Goal: Register for event/course

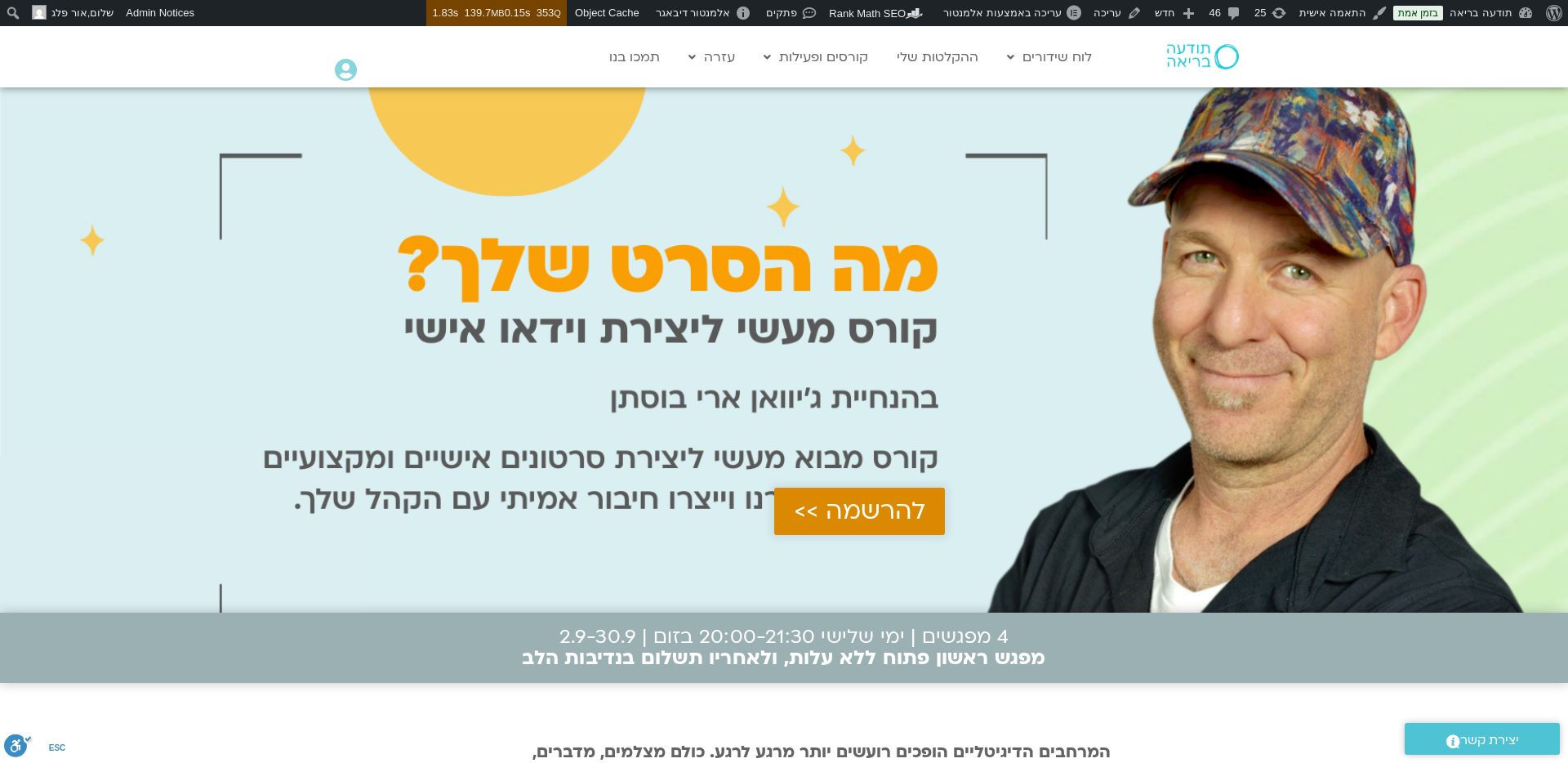
click at [866, 512] on span "להרשמה >>" at bounding box center [859, 510] width 131 height 27
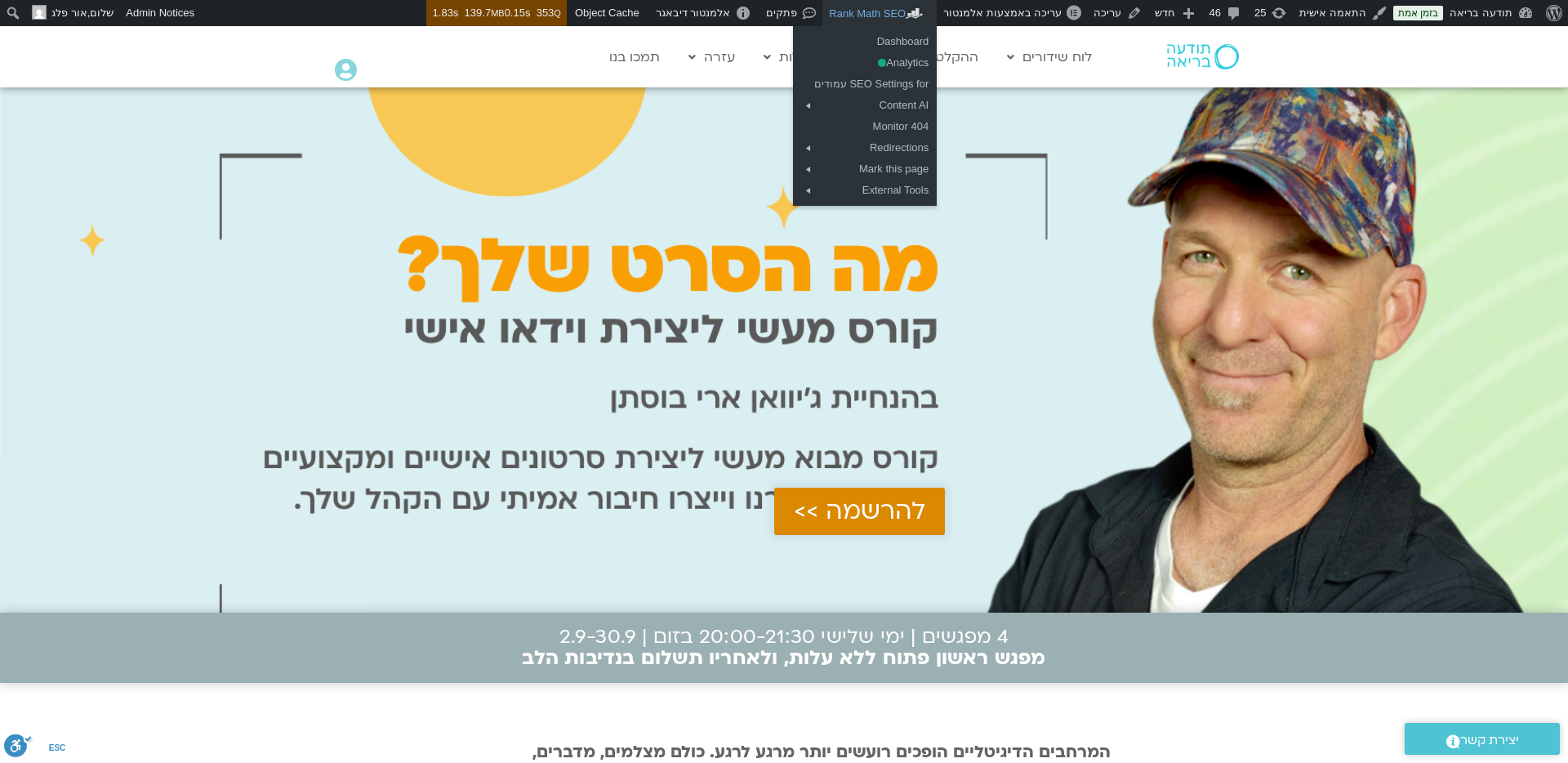
scroll to position [1, 0]
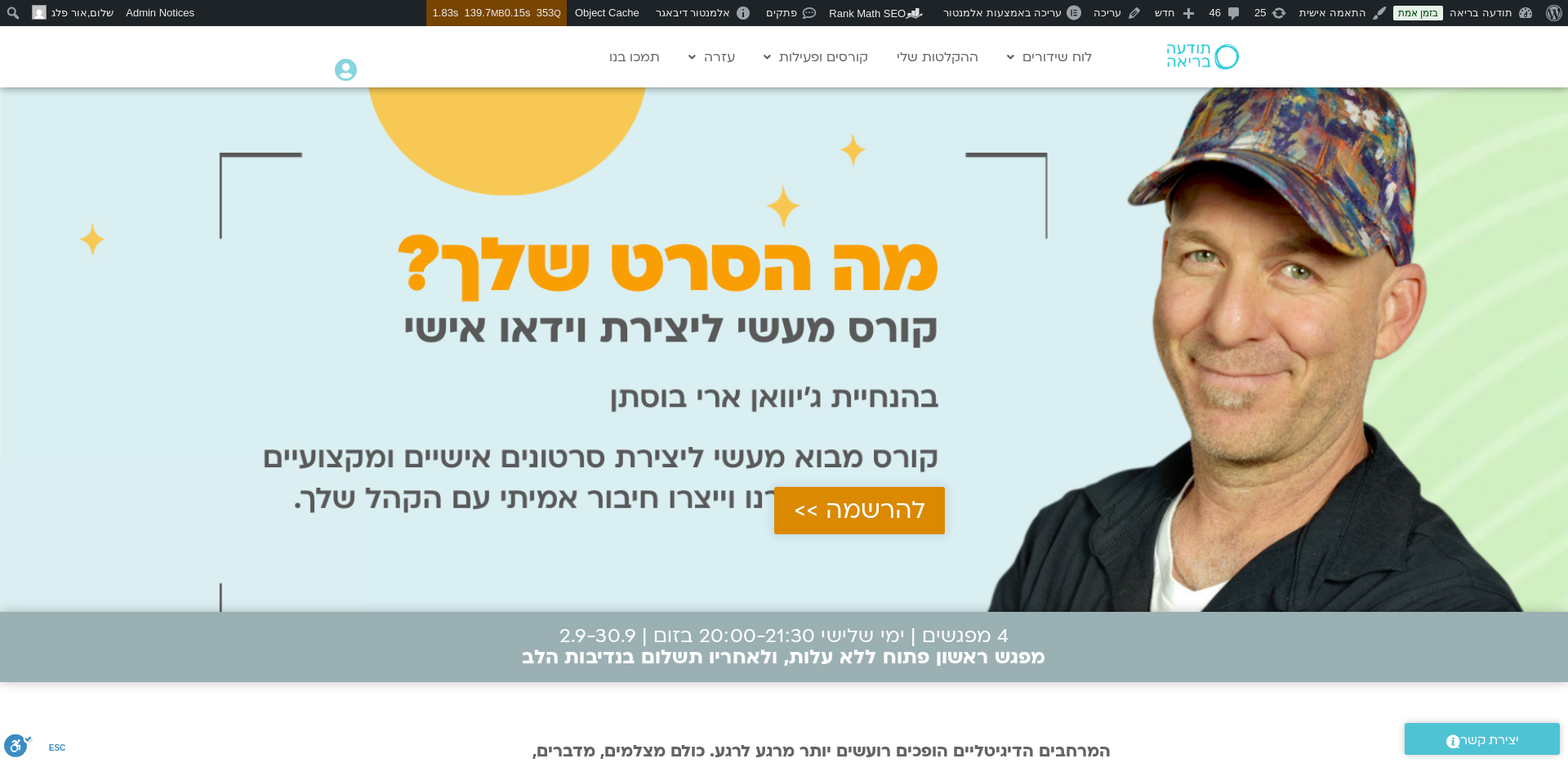
click at [880, 511] on span "להרשמה >>" at bounding box center [859, 510] width 131 height 27
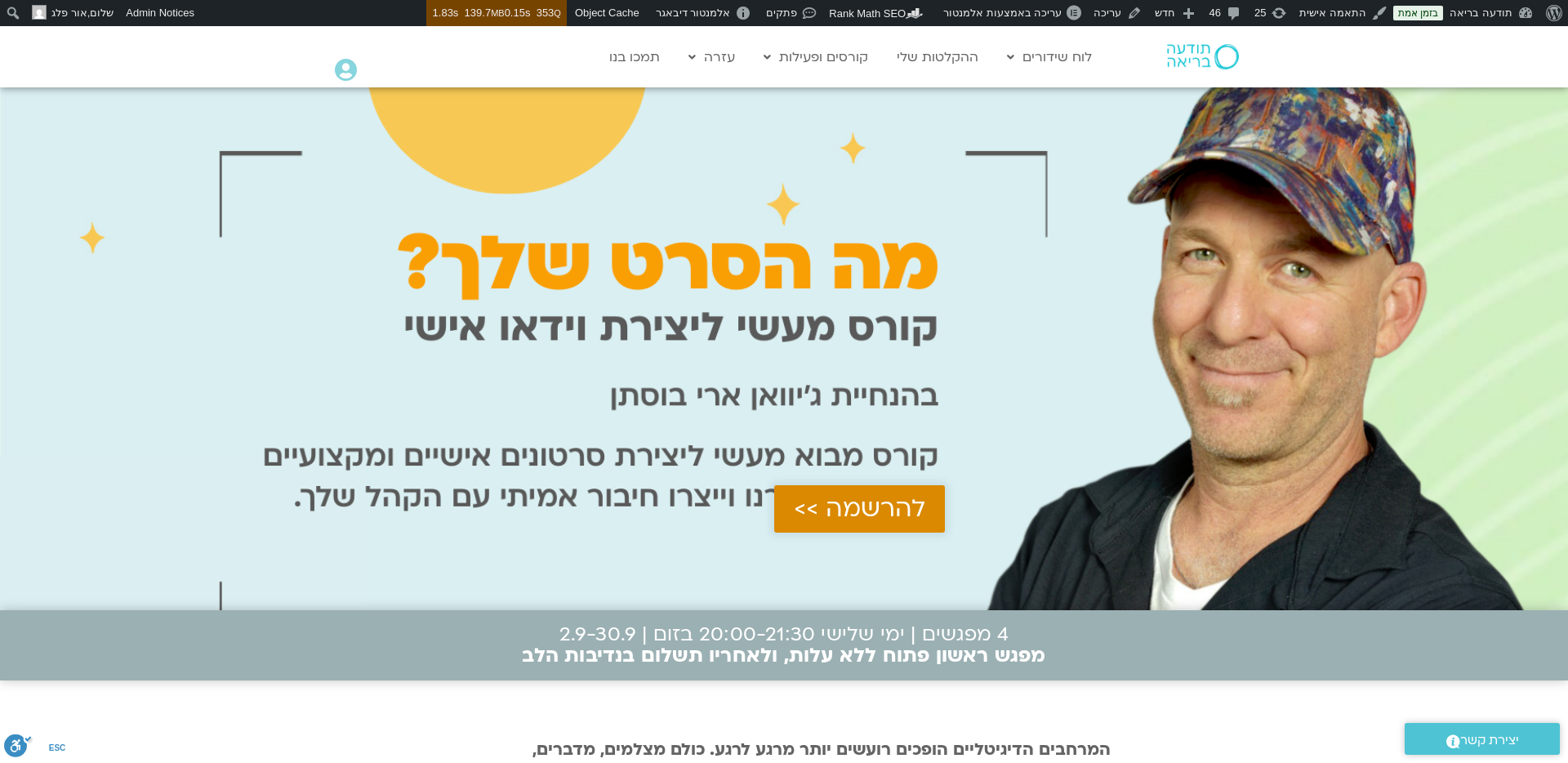
click at [828, 514] on span "להרשמה >>" at bounding box center [859, 509] width 131 height 27
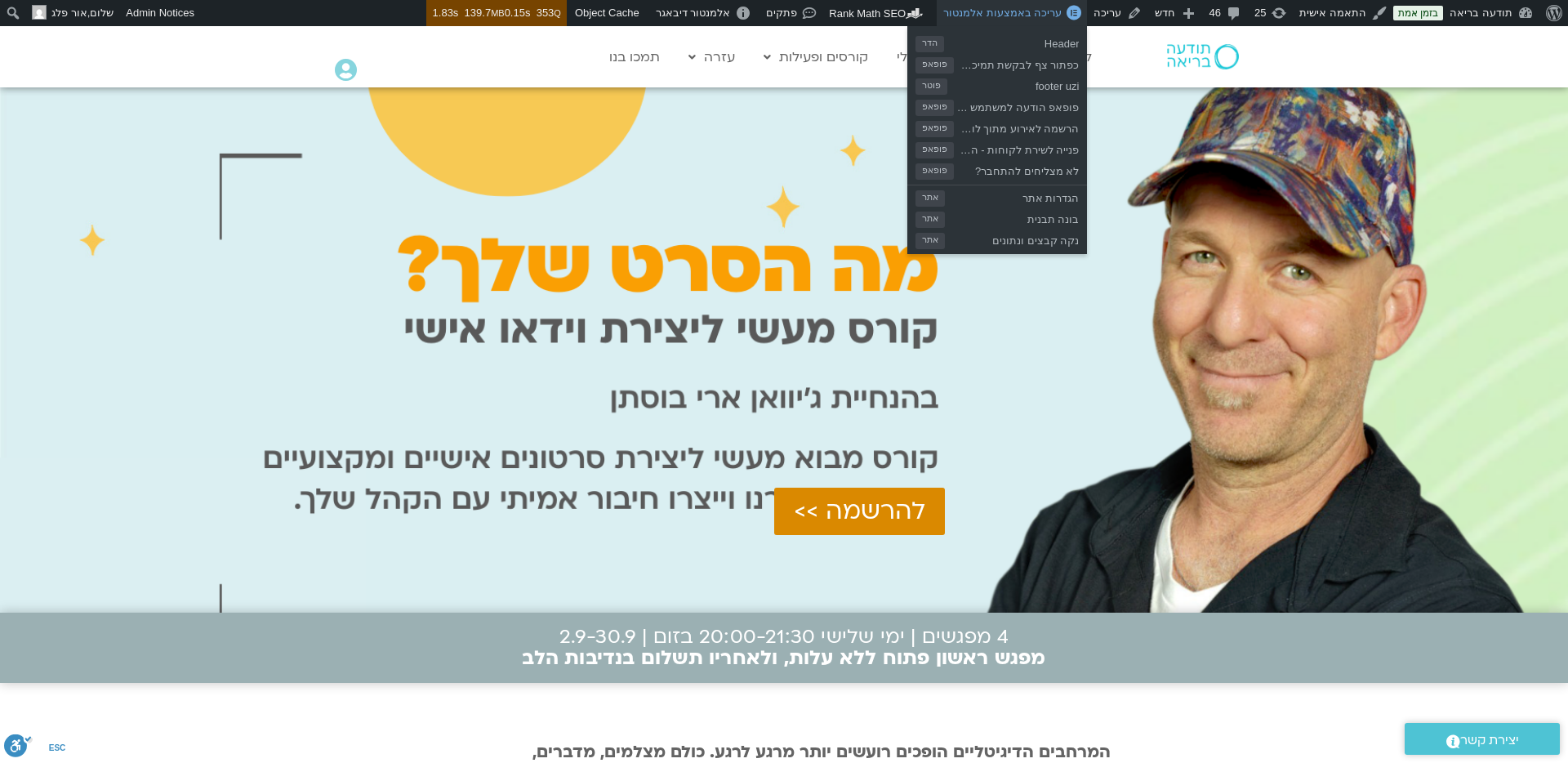
scroll to position [4, 0]
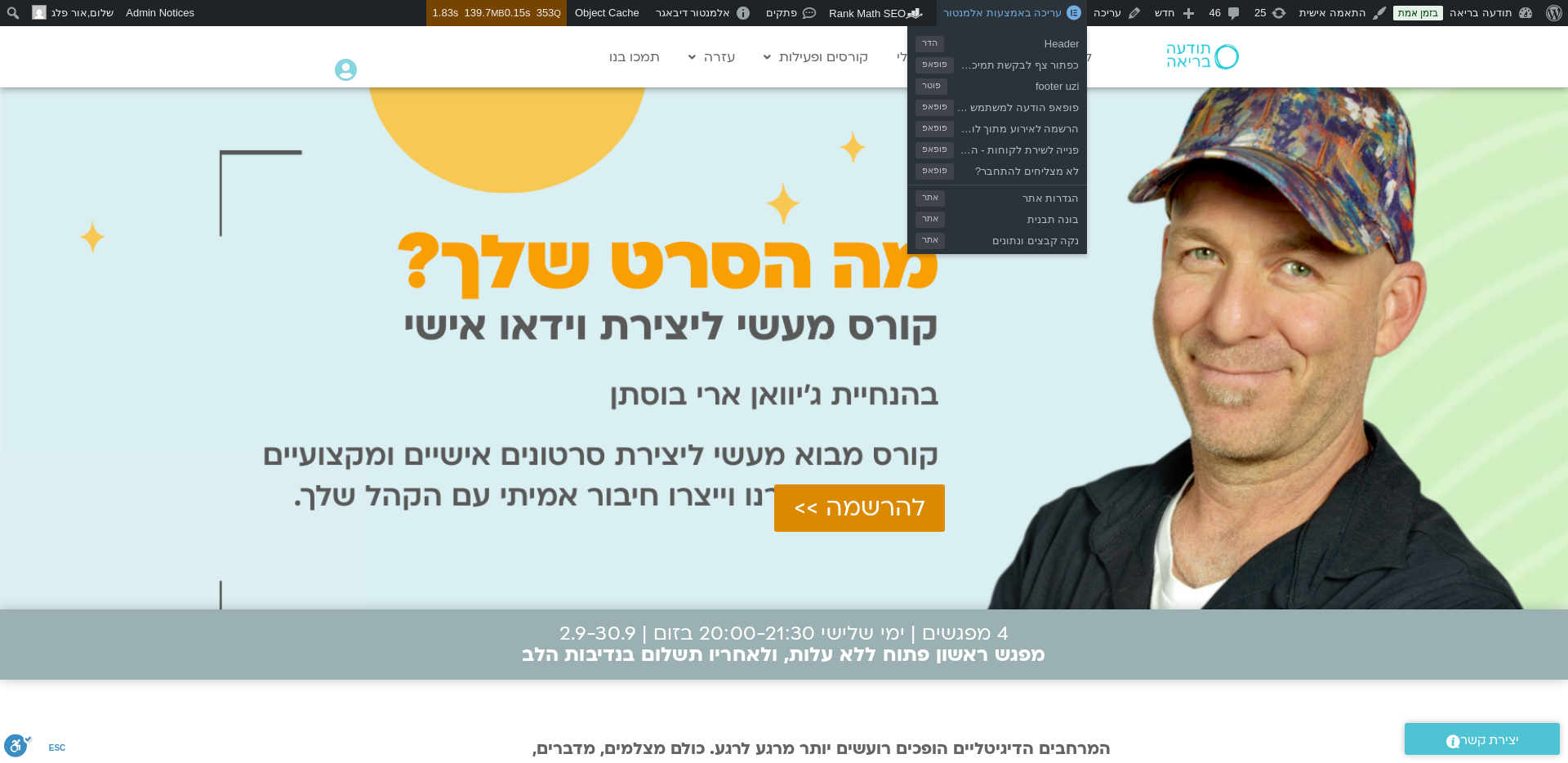
click at [1057, 17] on span "עריכה באמצעות אלמנטור" at bounding box center [1003, 12] width 119 height 12
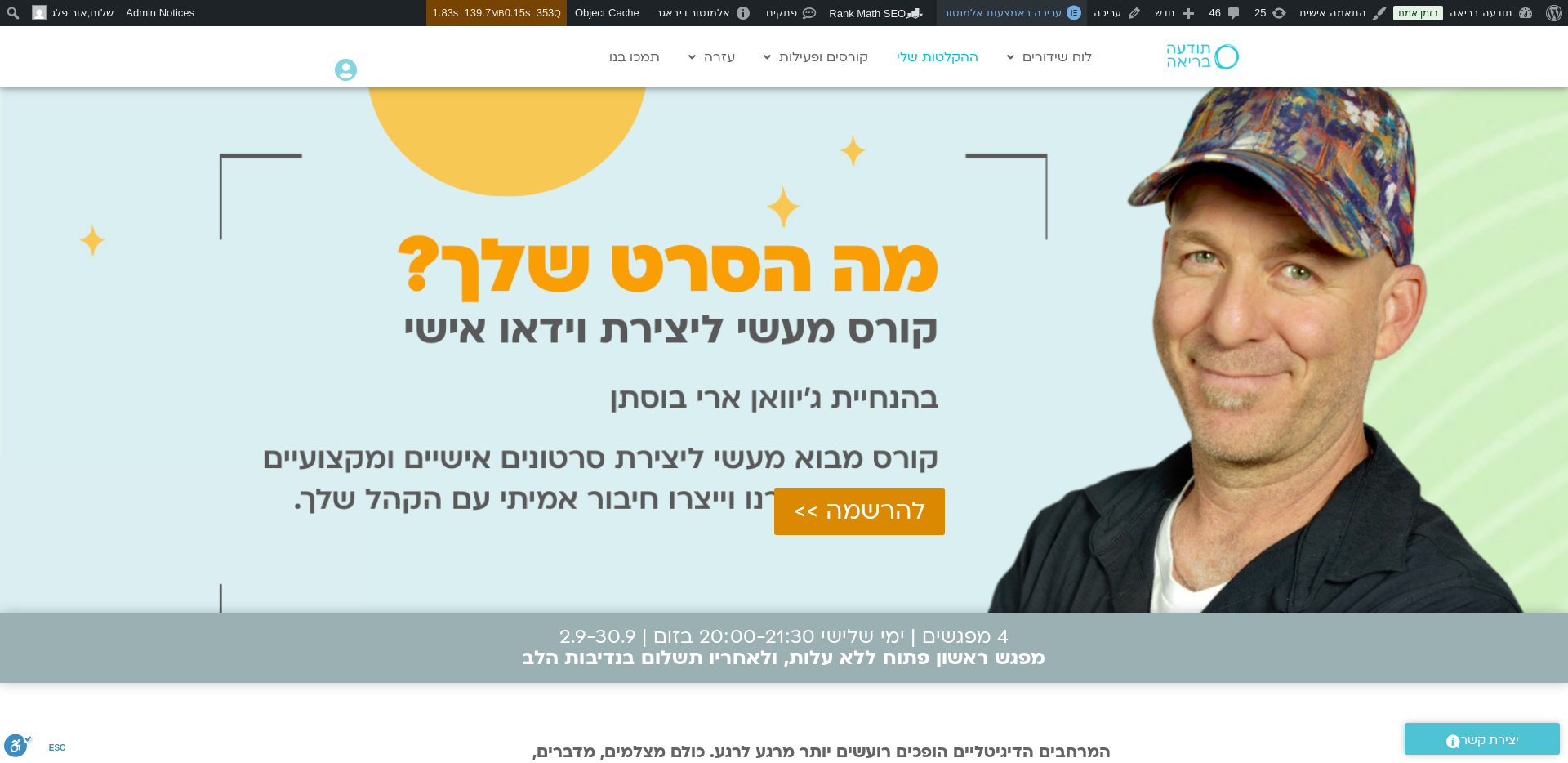
scroll to position [0, 0]
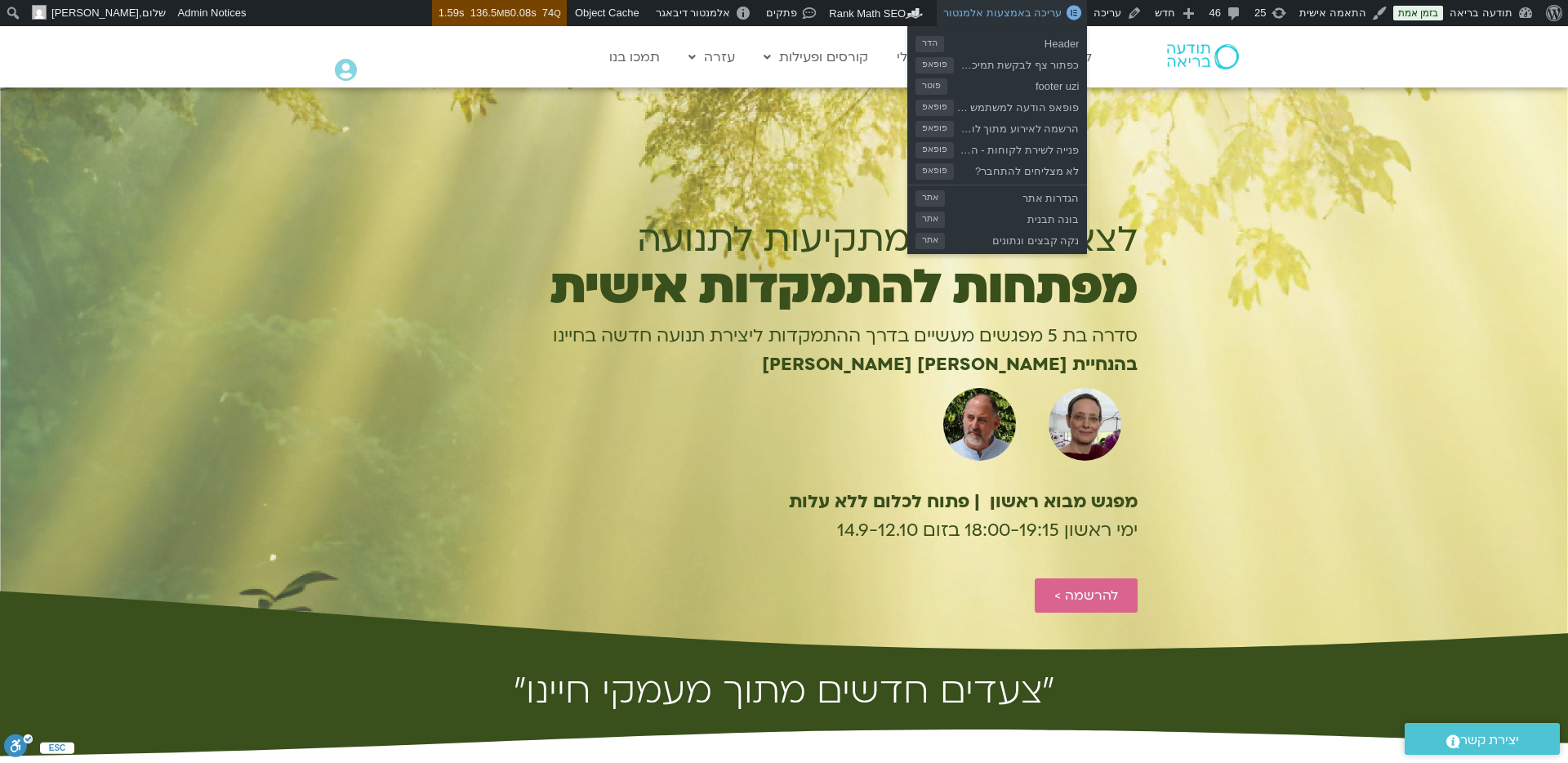
drag, startPoint x: 1104, startPoint y: 610, endPoint x: 1003, endPoint y: 19, distance: 599.6
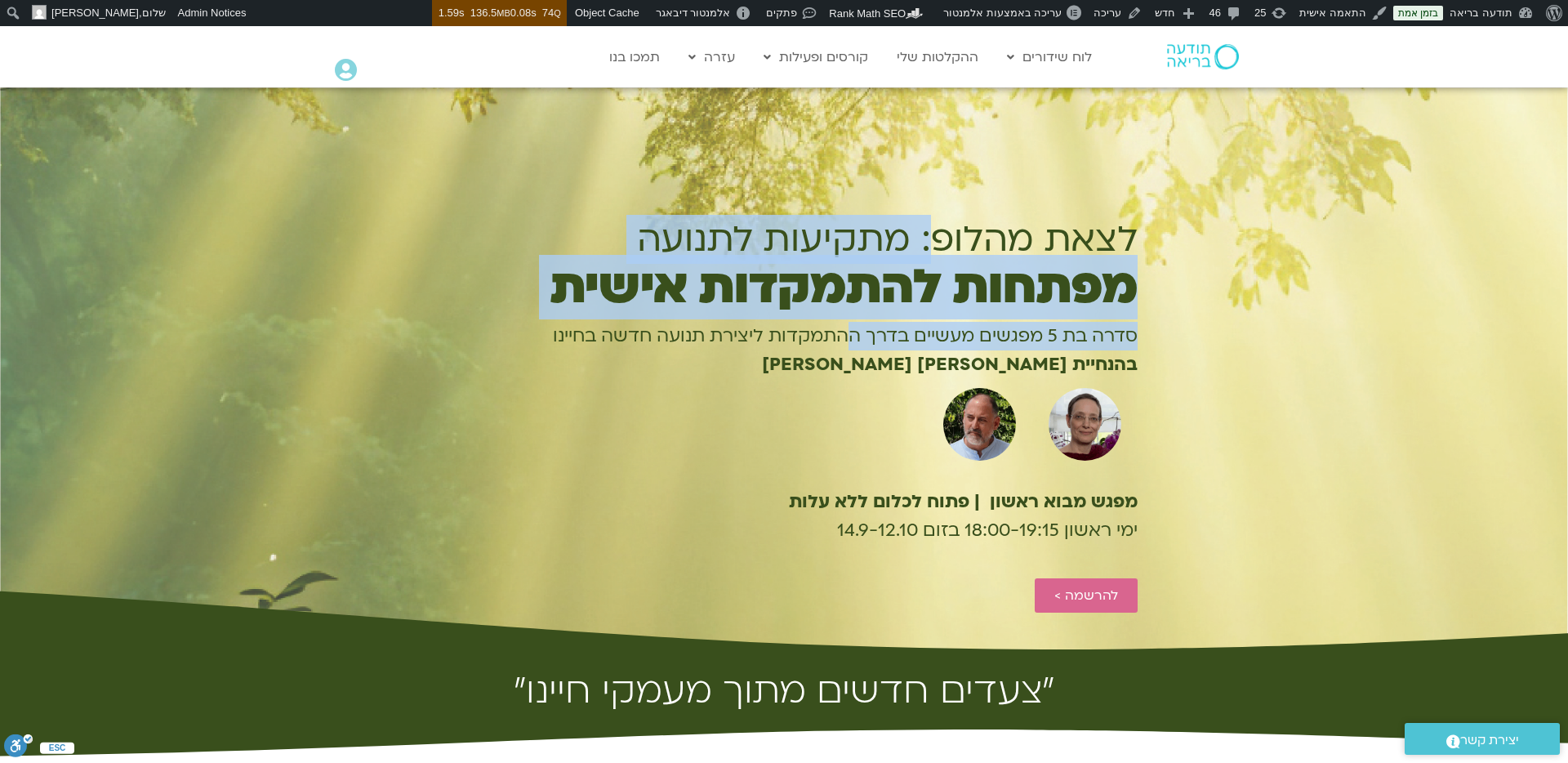
drag, startPoint x: 938, startPoint y: 225, endPoint x: 851, endPoint y: 323, distance: 131.0
click at [851, 323] on div "לצאת מהלופ: מתקיעות לתנועה מפתחות להתמקדות אישית סדרה בת 5 מפגשים מעשיים בדרך ה…" at bounding box center [784, 370] width 707 height 485
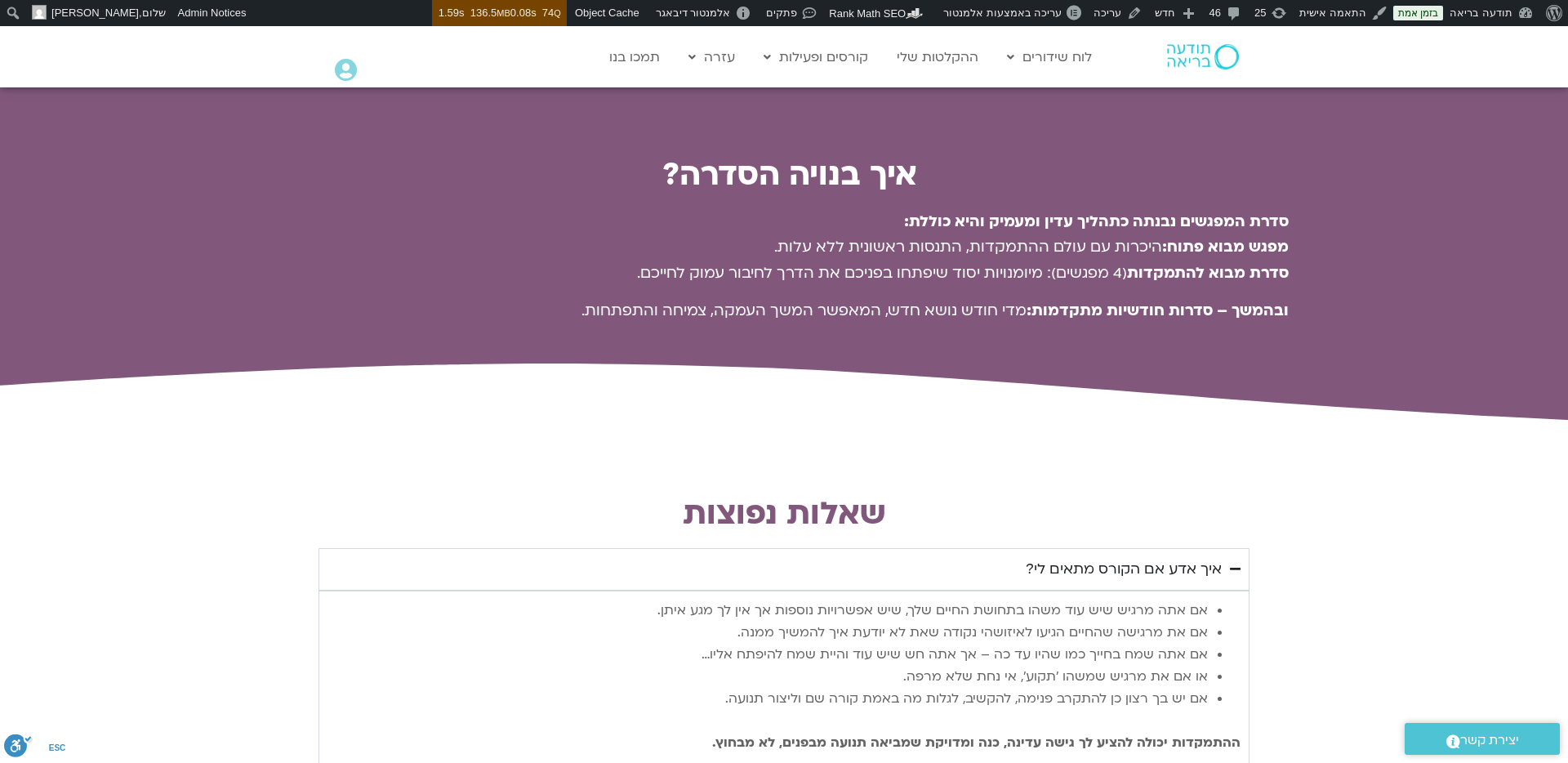
scroll to position [2803, 0]
